Goal: Task Accomplishment & Management: Manage account settings

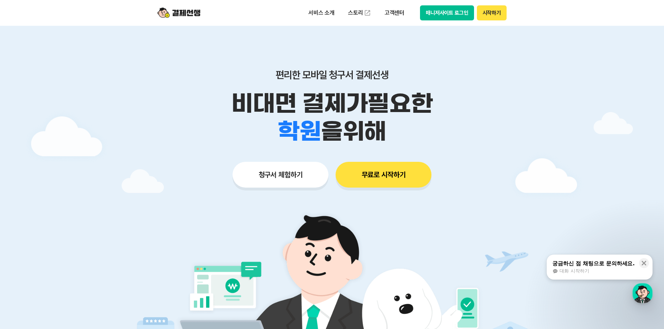
click at [449, 9] on button "매니저사이트 로그인" at bounding box center [447, 12] width 54 height 15
click at [451, 19] on button "매니저사이트 로그인" at bounding box center [447, 12] width 54 height 15
click at [445, 13] on button "매니저사이트 로그인" at bounding box center [447, 12] width 54 height 15
